Goal: Entertainment & Leisure: Consume media (video, audio)

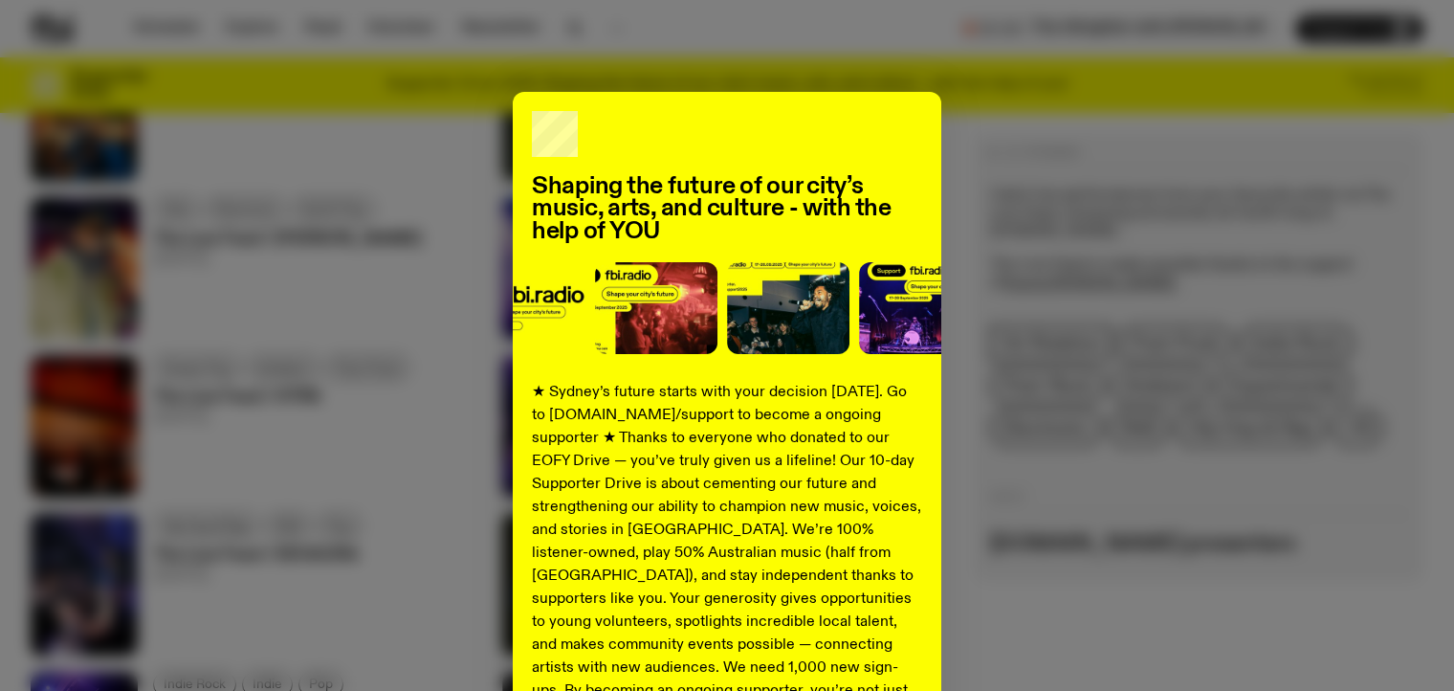
scroll to position [256, 0]
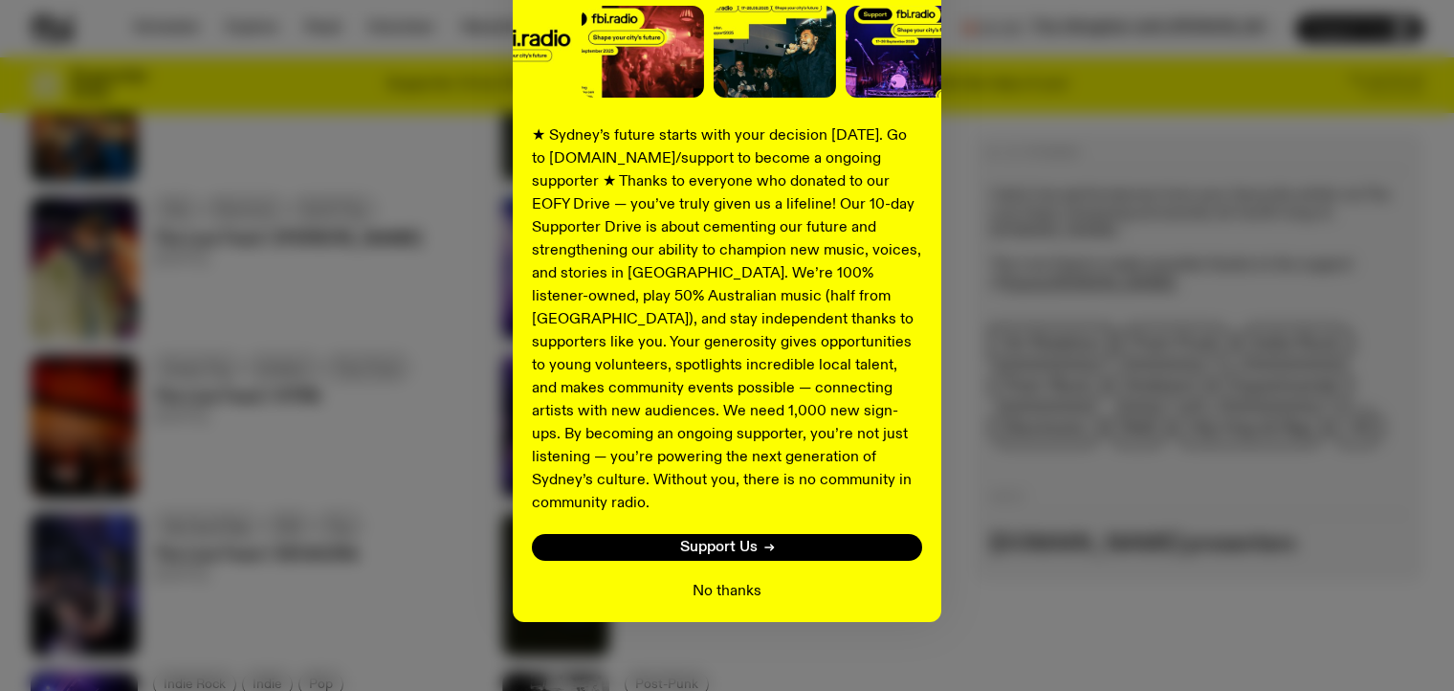
click at [716, 580] on button "No thanks" at bounding box center [727, 591] width 69 height 23
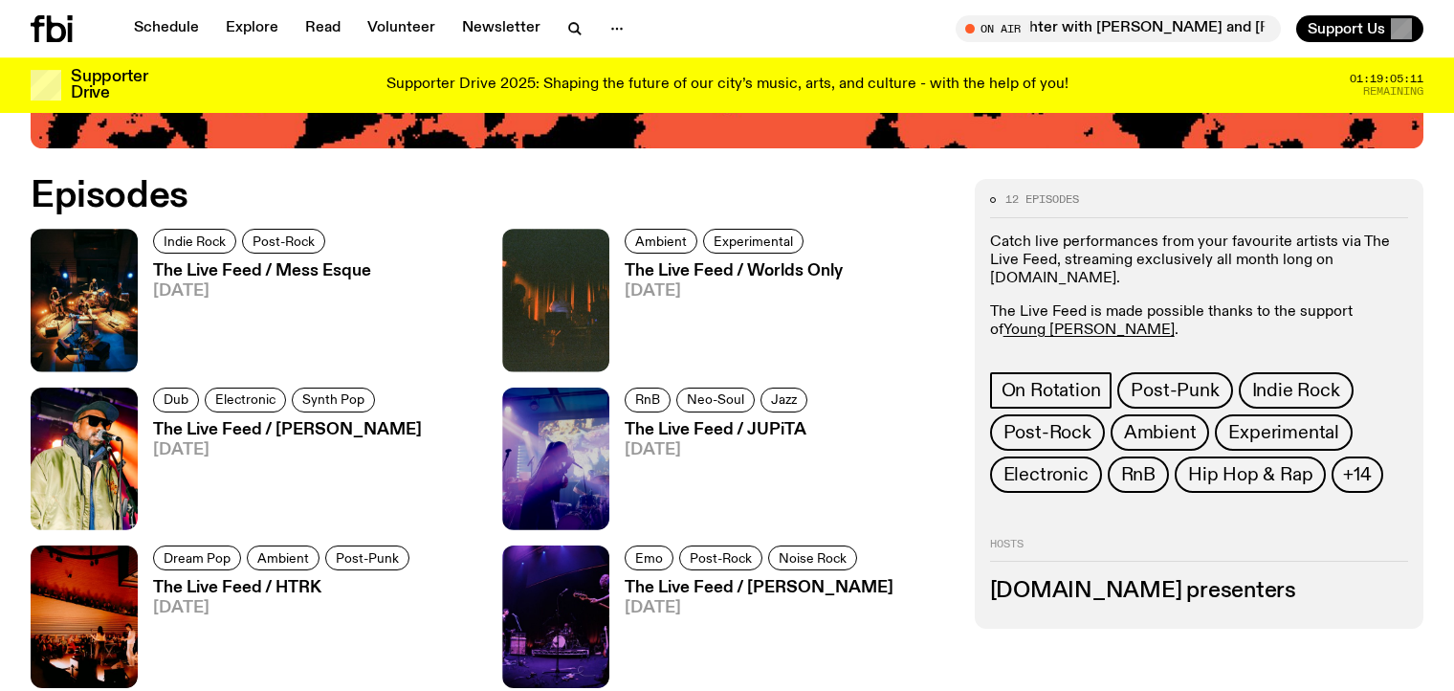
scroll to position [795, 0]
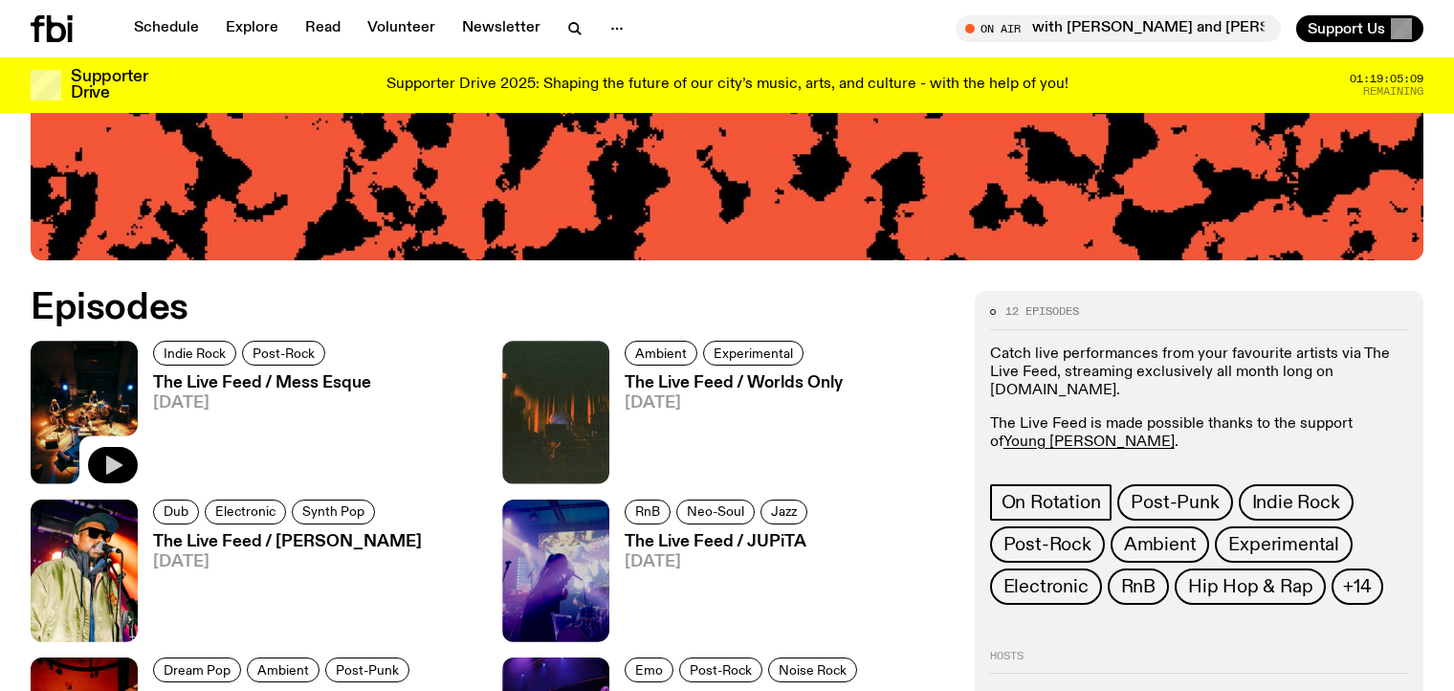
click at [106, 456] on icon "button" at bounding box center [112, 465] width 23 height 23
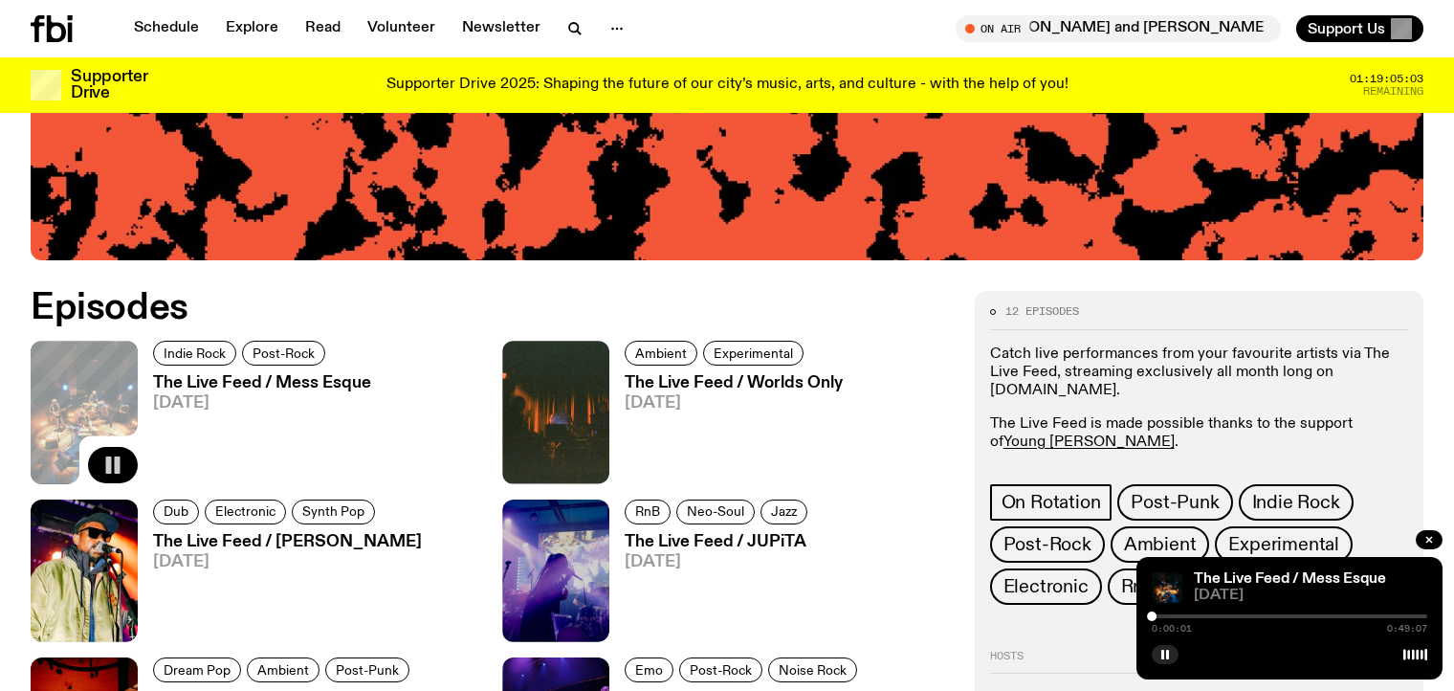
click at [1169, 618] on div at bounding box center [1290, 616] width 276 height 4
click at [1185, 616] on div at bounding box center [1290, 616] width 276 height 4
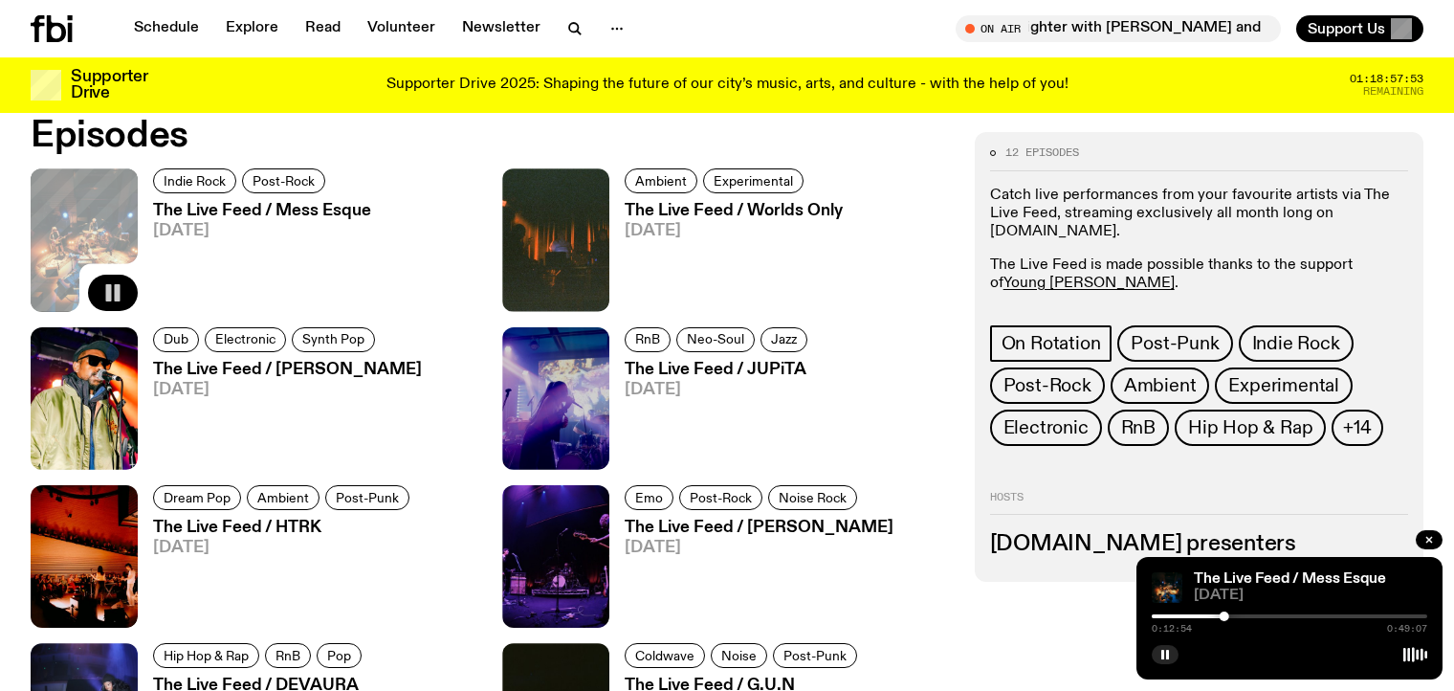
scroll to position [1010, 0]
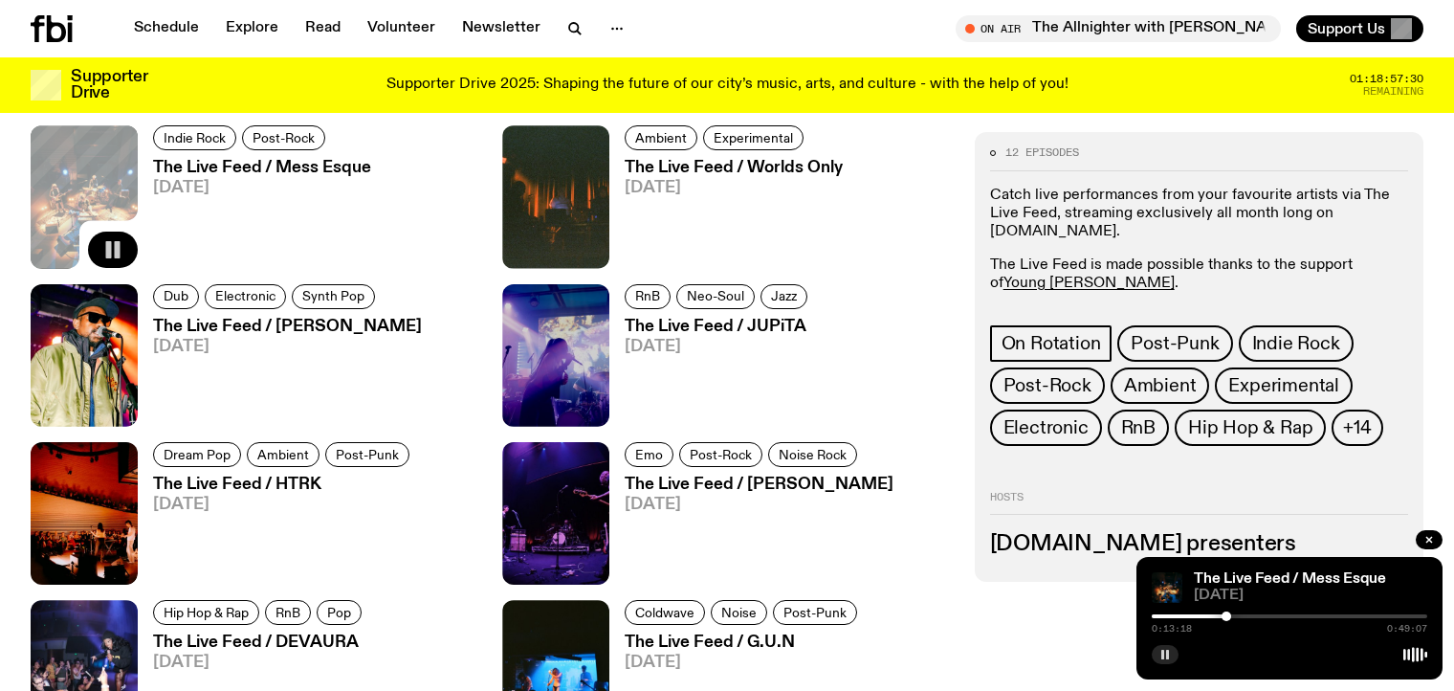
click at [1168, 655] on rect "button" at bounding box center [1167, 655] width 3 height 10
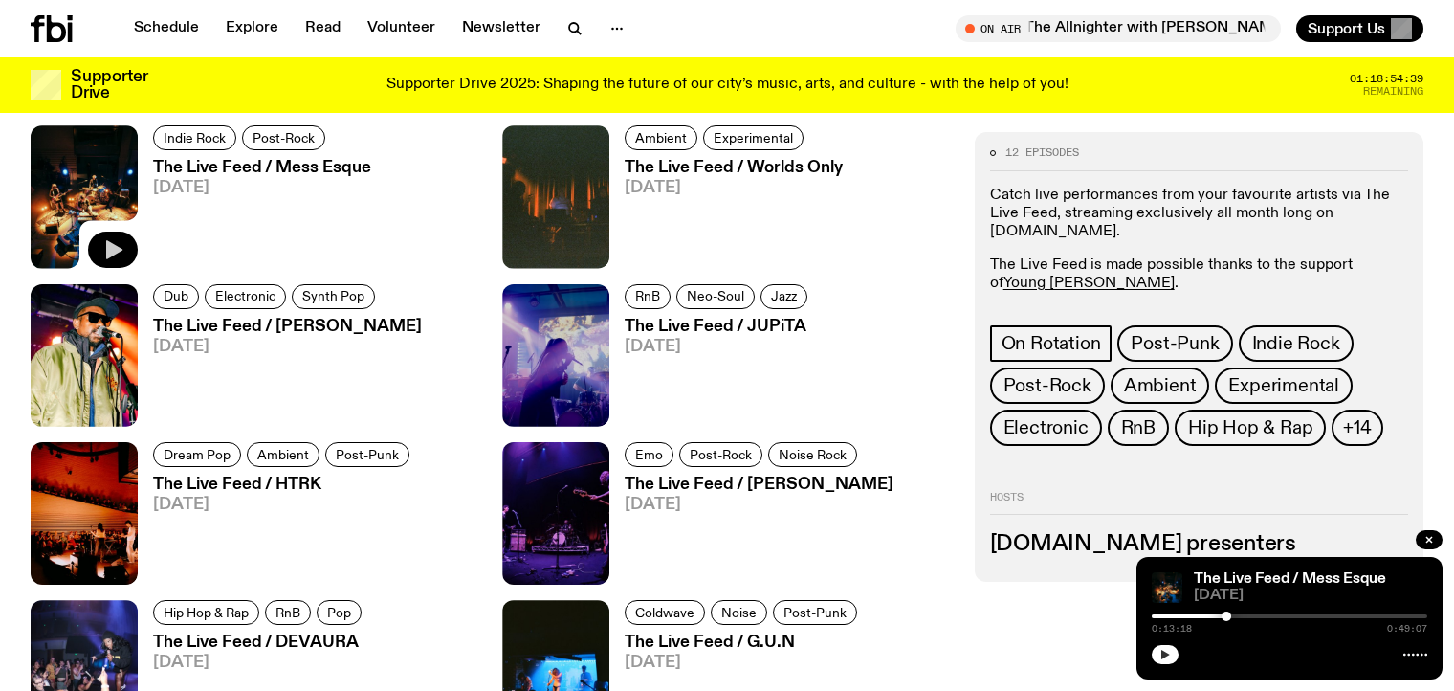
click at [1151, 653] on div "The Live Feed / Mess Esque [DATE] 0:13:18 0:49:07" at bounding box center [1290, 618] width 306 height 122
click at [1159, 655] on button "button" at bounding box center [1165, 654] width 27 height 19
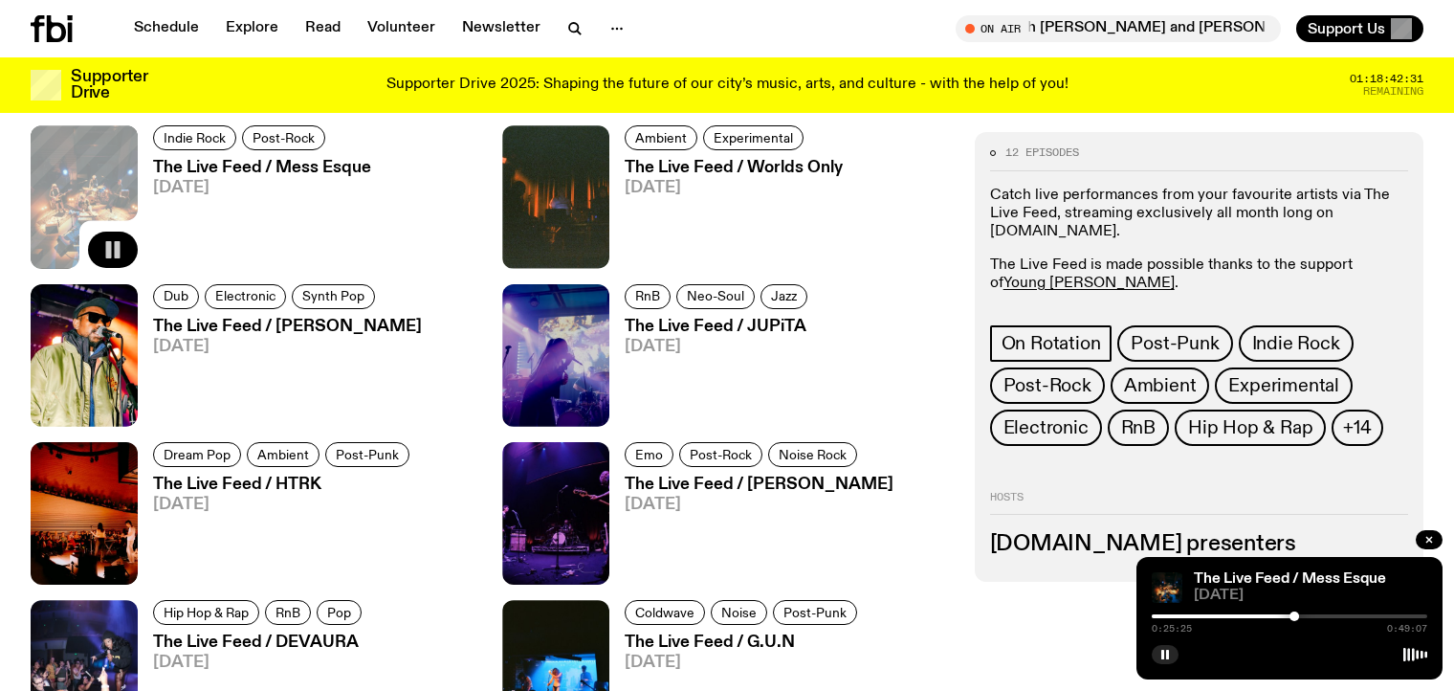
click at [1271, 618] on div at bounding box center [1157, 616] width 276 height 4
click at [1165, 657] on icon "button" at bounding box center [1165, 654] width 11 height 11
